Goal: Task Accomplishment & Management: Use online tool/utility

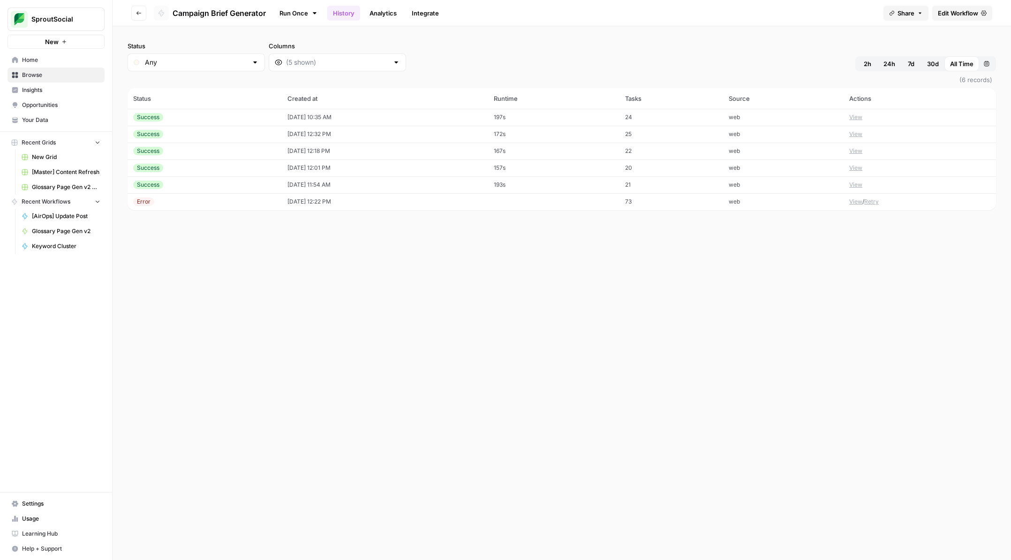
click at [137, 15] on icon "button" at bounding box center [139, 13] width 6 height 6
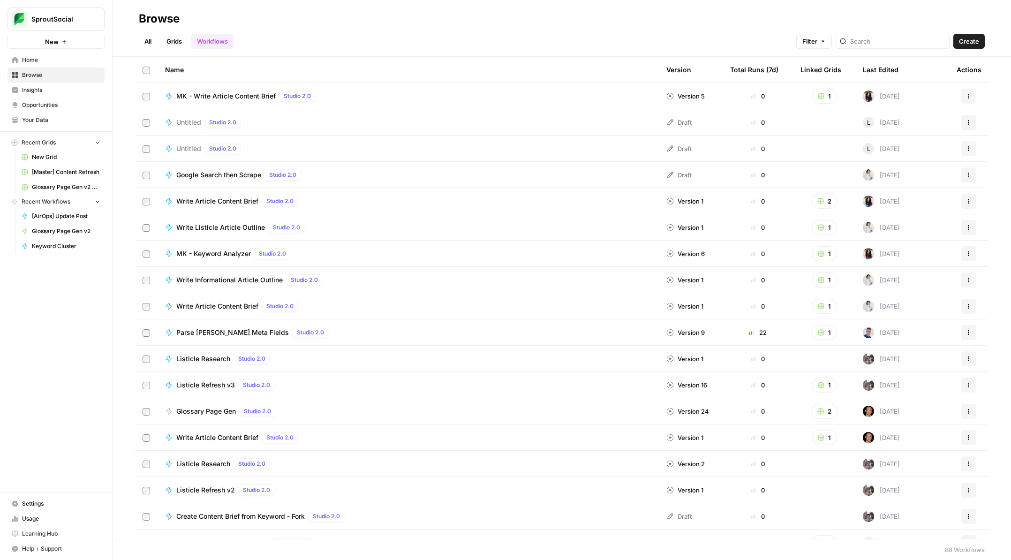
click at [879, 68] on div "Last Edited" at bounding box center [881, 70] width 36 height 26
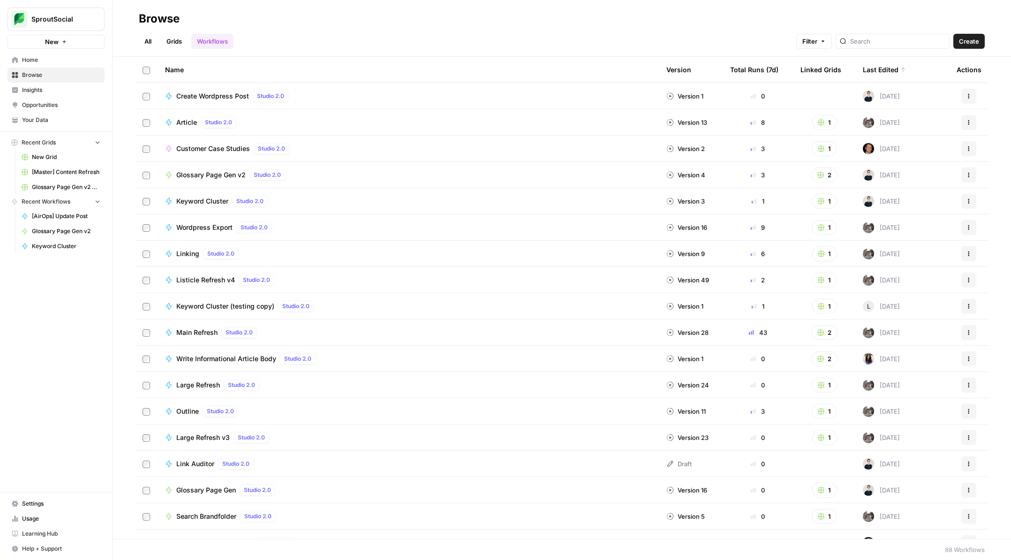
click at [974, 39] on span "Create" at bounding box center [969, 41] width 20 height 9
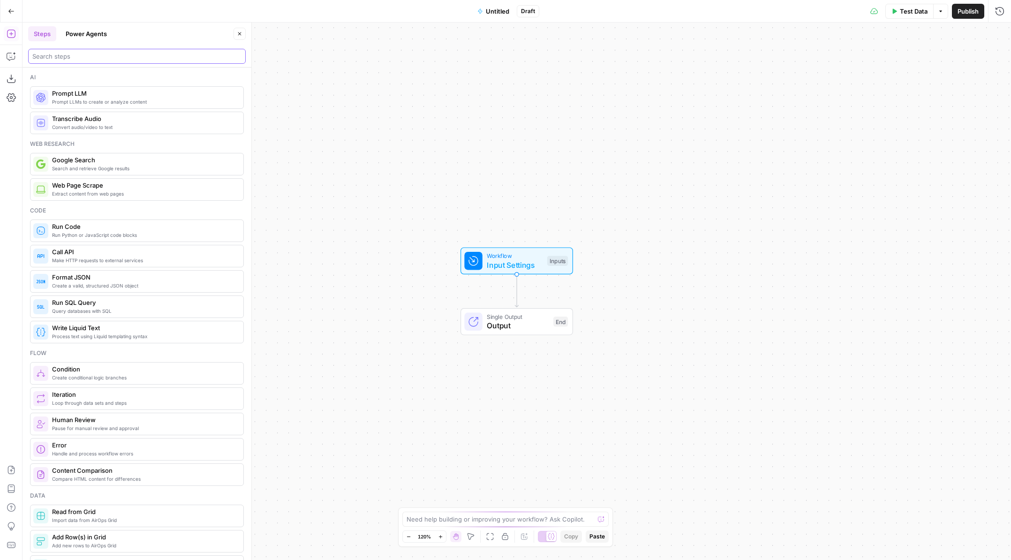
click at [178, 57] on input "search" at bounding box center [136, 56] width 209 height 9
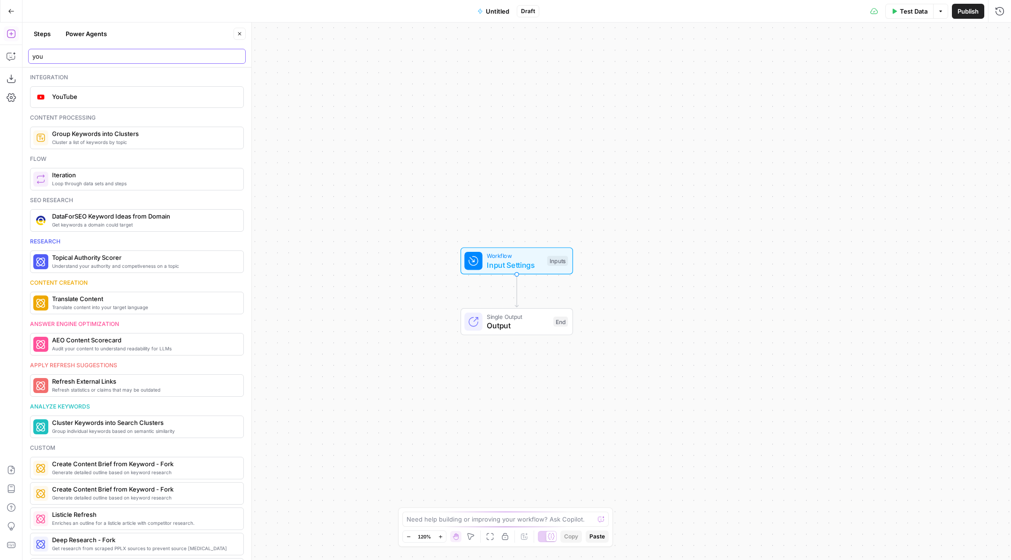
type input "you"
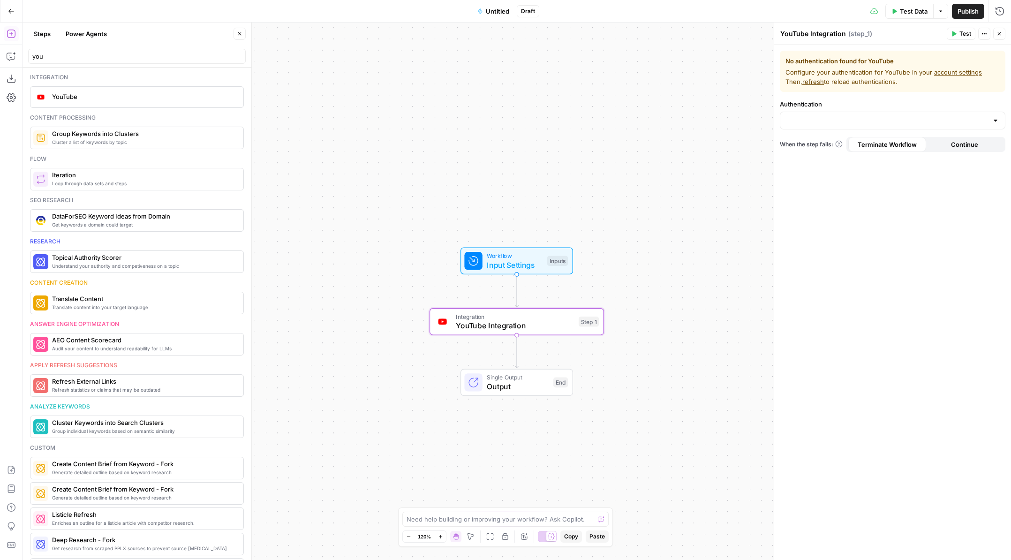
click at [928, 114] on div at bounding box center [893, 121] width 226 height 18
click at [911, 188] on div "No authentication found for YouTube Configure your authentication for YouTube i…" at bounding box center [892, 302] width 237 height 515
click at [535, 302] on icon "button" at bounding box center [534, 301] width 8 height 8
click at [483, 112] on button "Delete Step" at bounding box center [480, 119] width 48 height 17
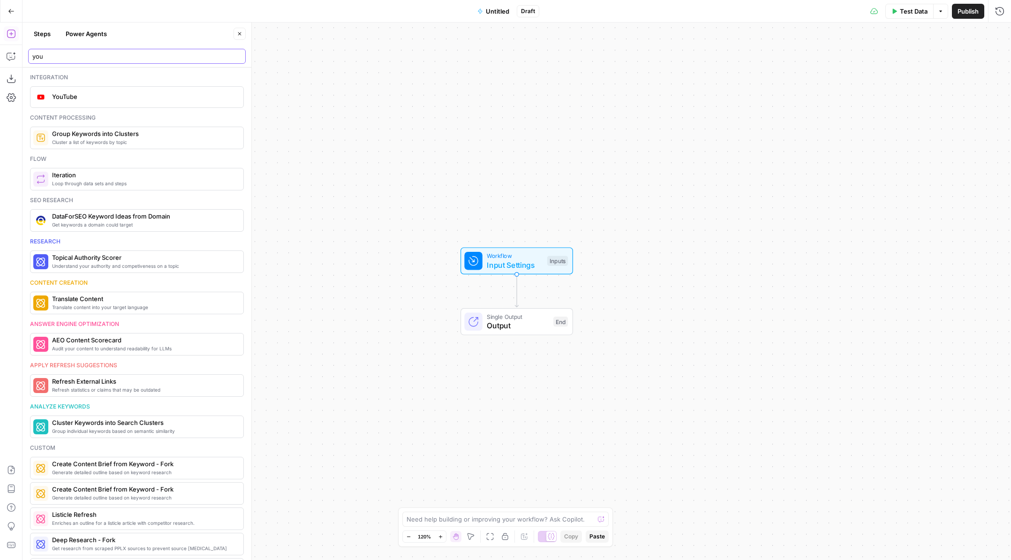
click at [126, 56] on input "you" at bounding box center [136, 56] width 209 height 9
